Goal: Task Accomplishment & Management: Manage account settings

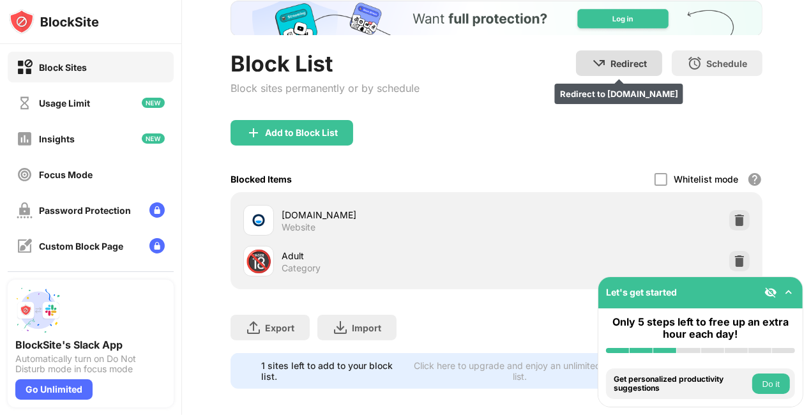
scroll to position [99, 0]
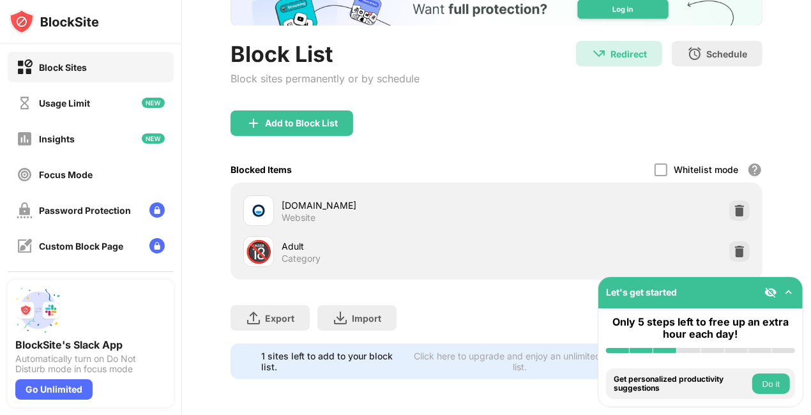
click at [468, 198] on div "poki.com" at bounding box center [388, 204] width 214 height 13
click at [790, 295] on img at bounding box center [788, 292] width 13 height 13
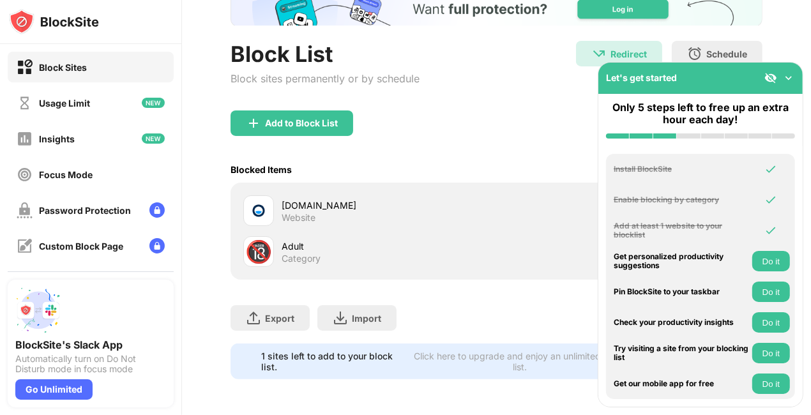
click at [792, 77] on img at bounding box center [788, 77] width 13 height 13
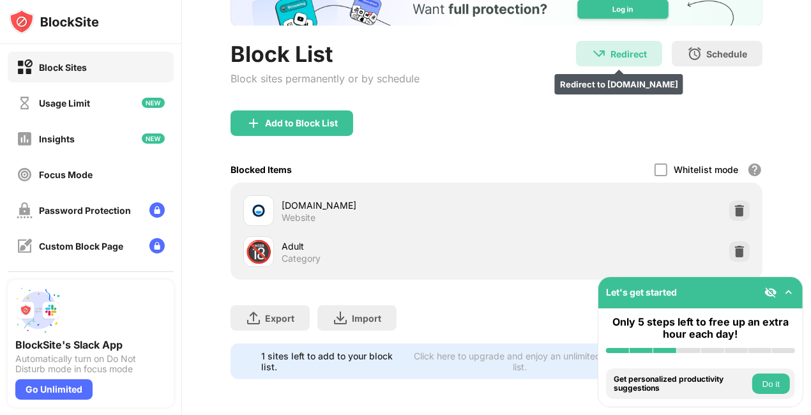
click at [611, 49] on div "Redirect" at bounding box center [628, 54] width 36 height 11
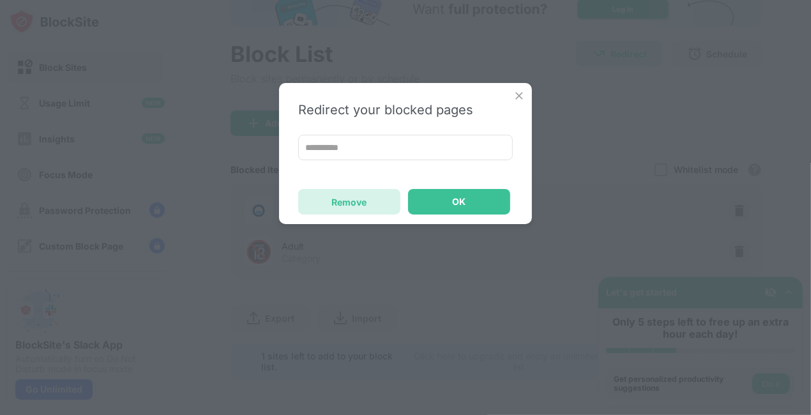
click at [342, 204] on div "Remove" at bounding box center [349, 202] width 35 height 11
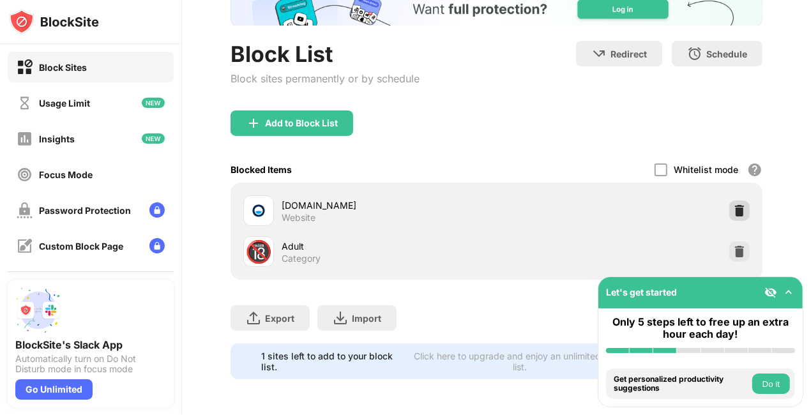
click at [733, 204] on img at bounding box center [739, 210] width 13 height 13
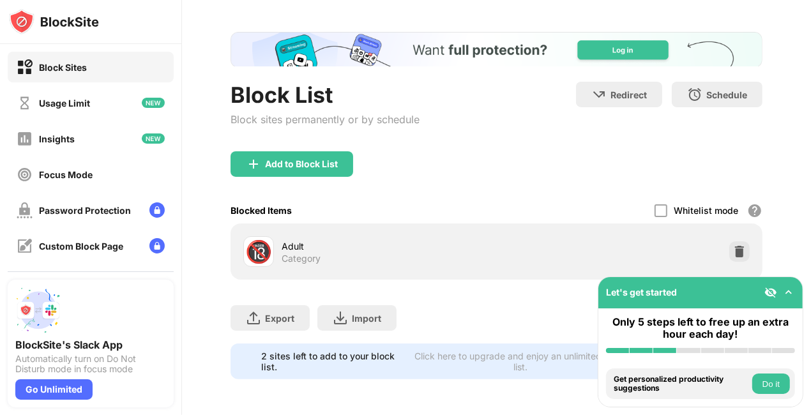
scroll to position [58, 0]
